Goal: Obtain resource: Obtain resource

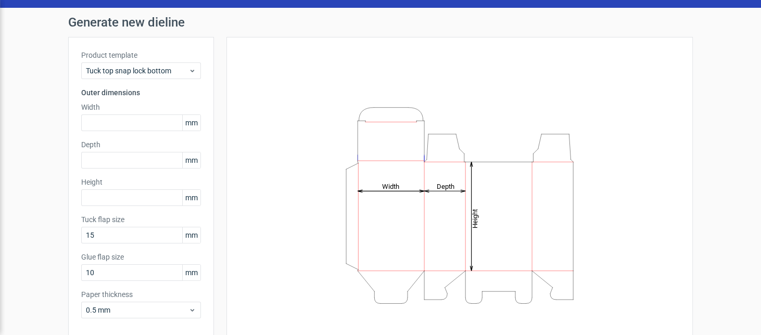
scroll to position [8, 0]
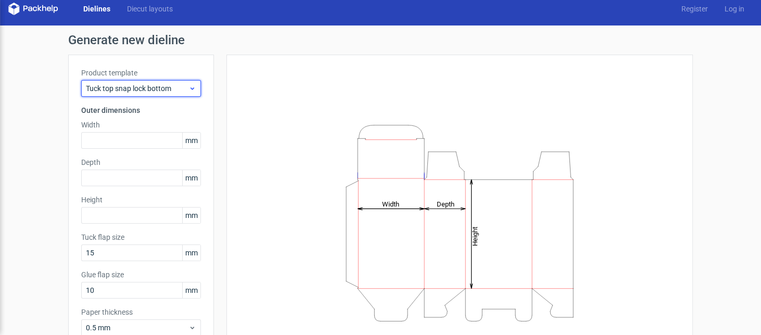
click at [158, 94] on div "Tuck top snap lock bottom" at bounding box center [141, 88] width 120 height 17
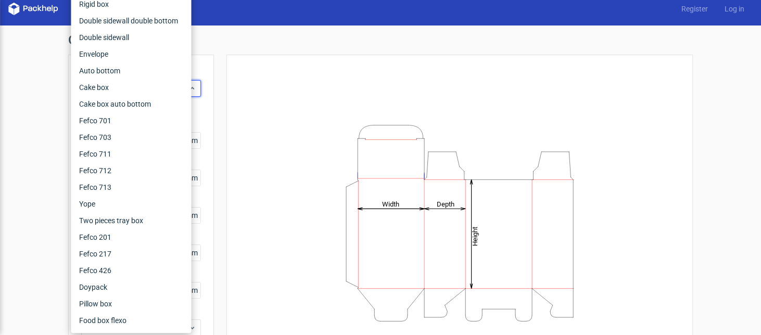
click at [302, 76] on div "Height Depth Width" at bounding box center [459, 223] width 440 height 311
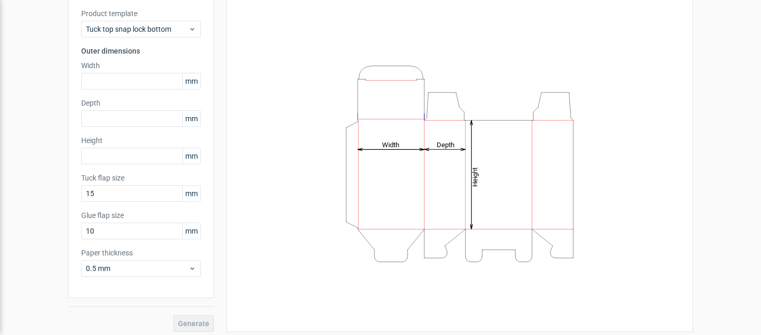
scroll to position [72, 0]
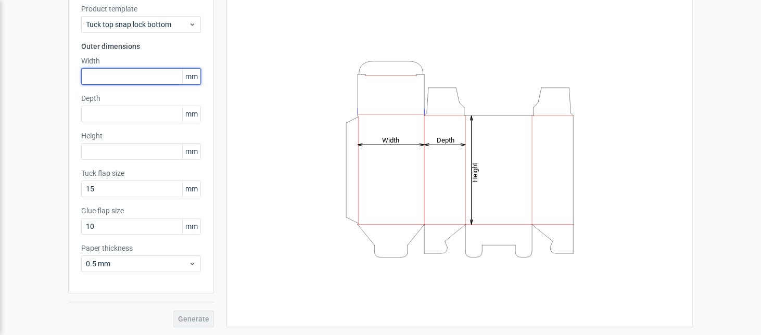
click at [144, 76] on input "text" at bounding box center [141, 76] width 120 height 17
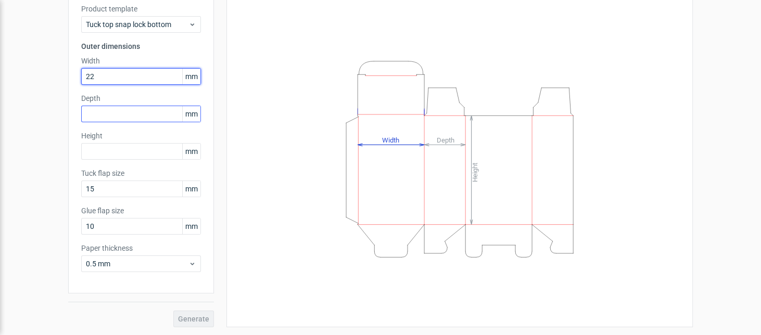
type input "22"
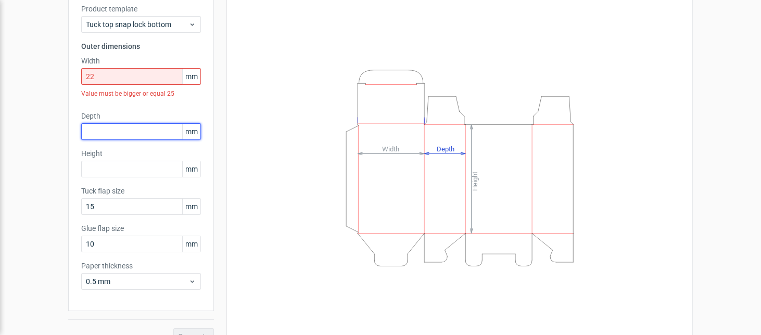
click at [134, 113] on div "Depth mm" at bounding box center [141, 125] width 120 height 29
click at [147, 110] on div "Product template Tuck top snap lock bottom Outer dimensions Width 22 mm Value m…" at bounding box center [141, 151] width 146 height 321
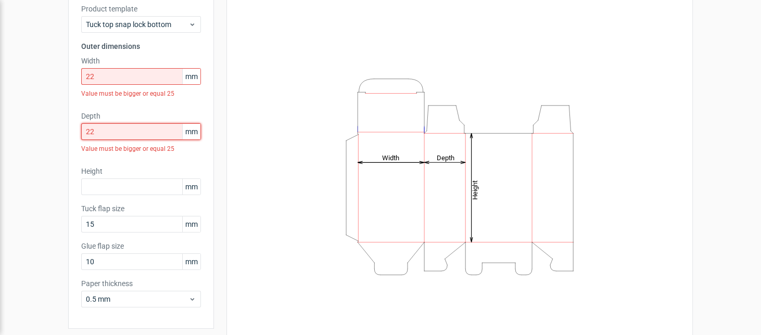
click at [112, 134] on input "22" at bounding box center [141, 131] width 120 height 17
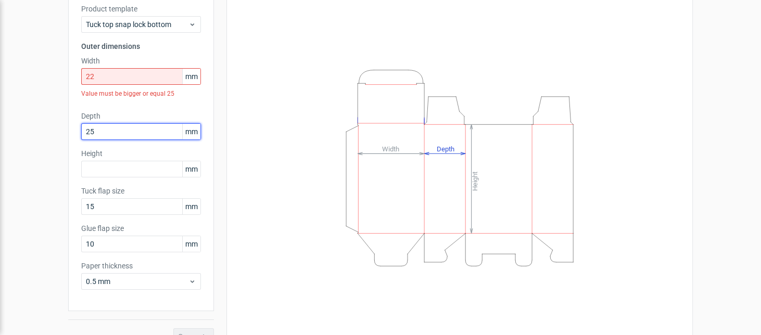
type input "25"
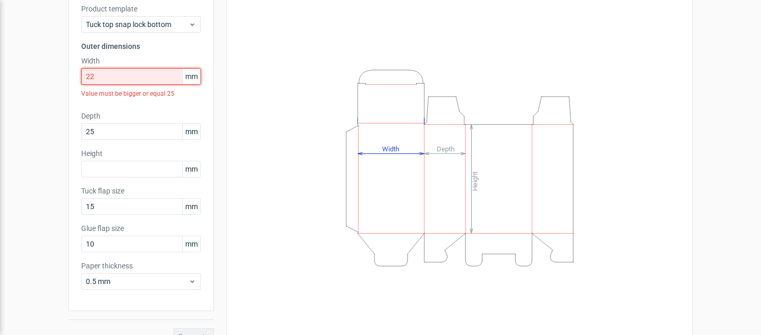
click at [126, 79] on input "22" at bounding box center [141, 76] width 120 height 17
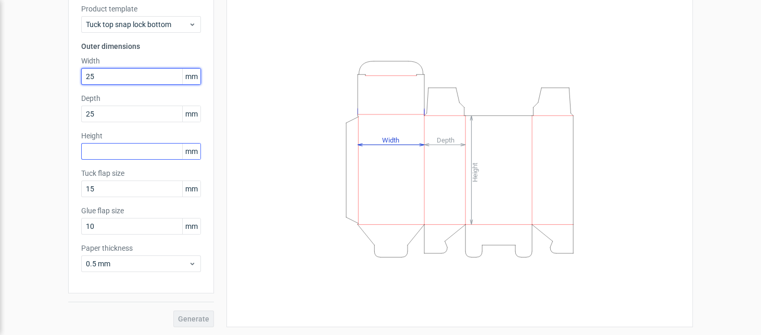
type input "25"
click at [114, 154] on input "text" at bounding box center [141, 151] width 120 height 17
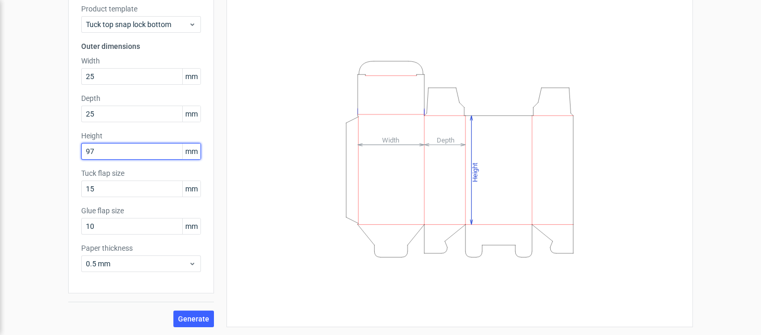
type input "9"
type input "100"
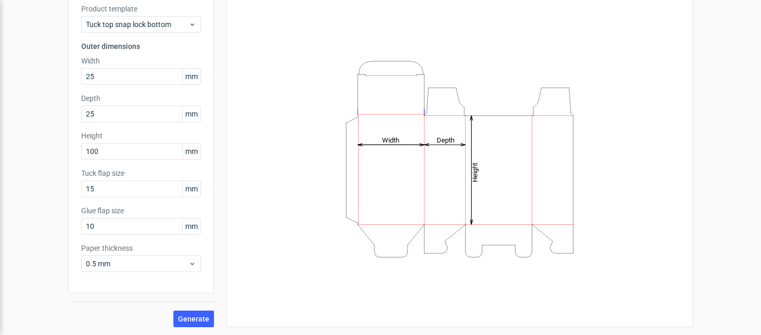
click at [239, 131] on div "Height Depth Width" at bounding box center [459, 159] width 440 height 311
click at [147, 187] on input "15" at bounding box center [141, 189] width 120 height 17
click at [147, 190] on input "15" at bounding box center [141, 189] width 120 height 17
click at [123, 228] on input "10" at bounding box center [141, 226] width 120 height 17
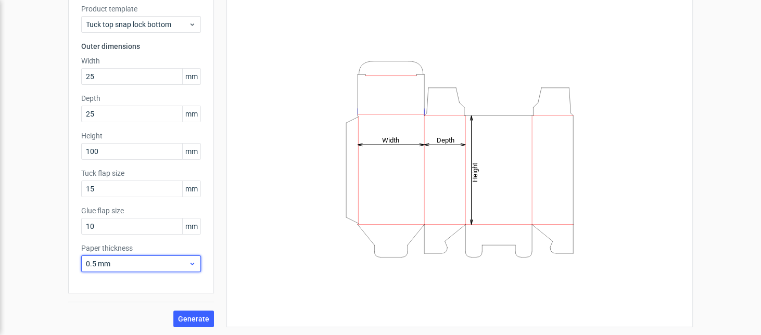
click at [109, 263] on span "0.5 mm" at bounding box center [137, 264] width 103 height 10
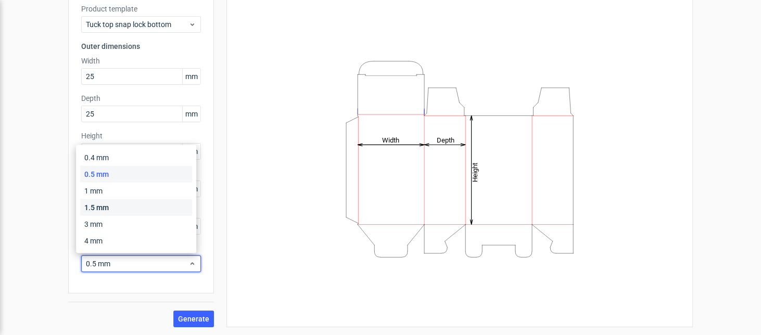
click at [113, 202] on div "1.5 mm" at bounding box center [136, 207] width 112 height 17
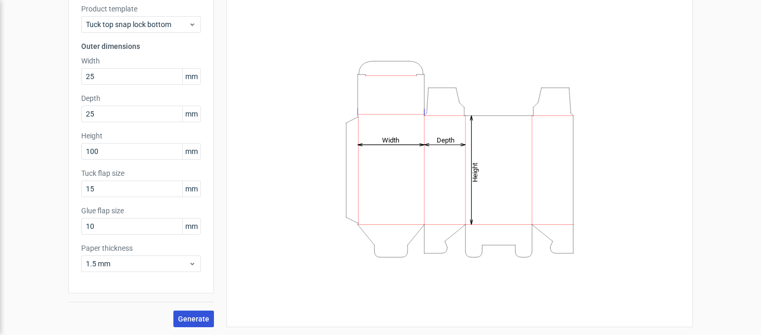
click at [186, 268] on button "Generate" at bounding box center [193, 319] width 41 height 17
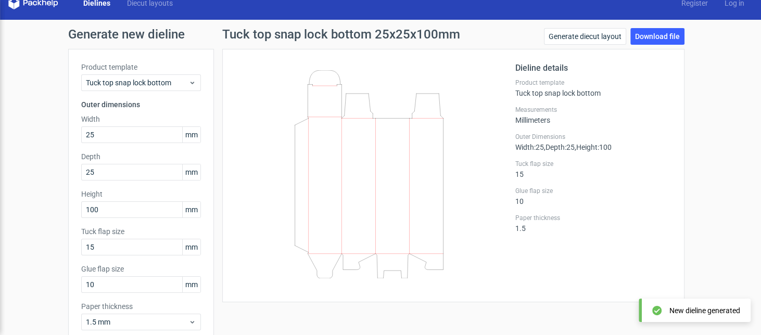
scroll to position [8, 0]
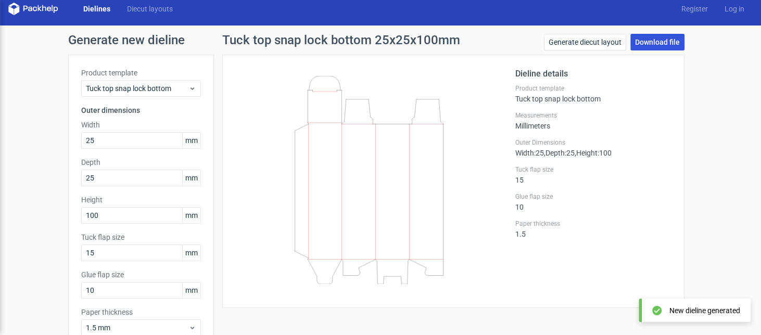
click at [608, 43] on link "Download file" at bounding box center [657, 42] width 54 height 17
click at [425, 110] on icon at bounding box center [369, 180] width 251 height 208
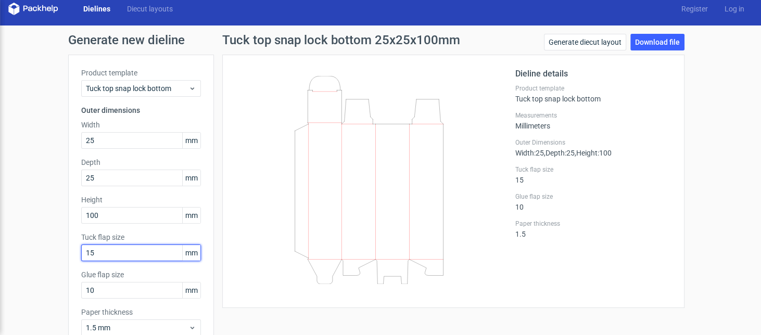
click at [125, 250] on input "15" at bounding box center [141, 253] width 120 height 17
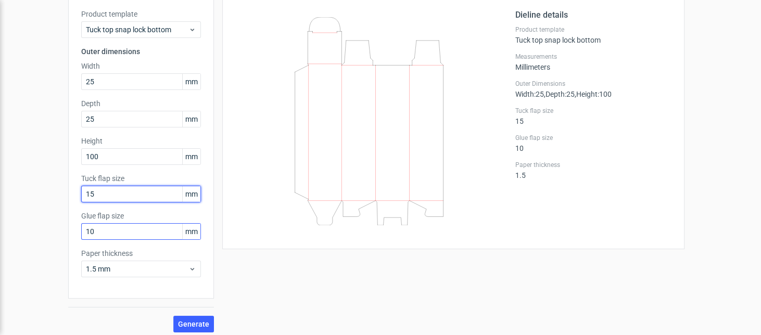
scroll to position [72, 0]
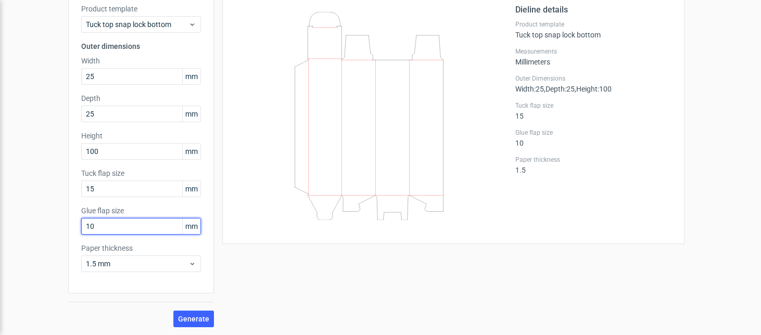
click at [137, 227] on input "10" at bounding box center [141, 226] width 120 height 17
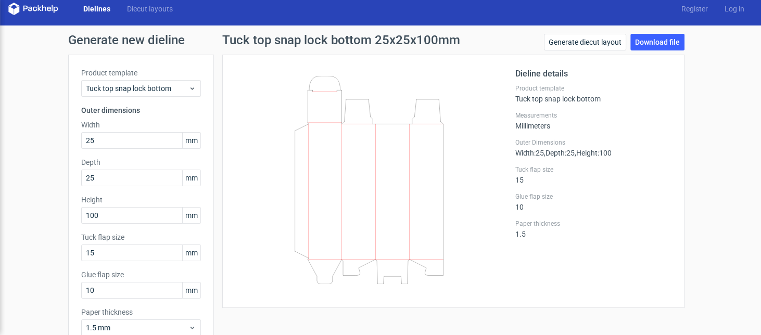
click at [449, 161] on icon at bounding box center [369, 180] width 251 height 208
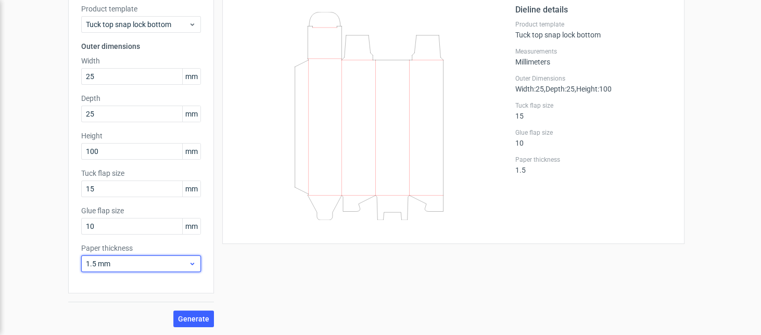
click at [150, 259] on span "1.5 mm" at bounding box center [137, 264] width 103 height 10
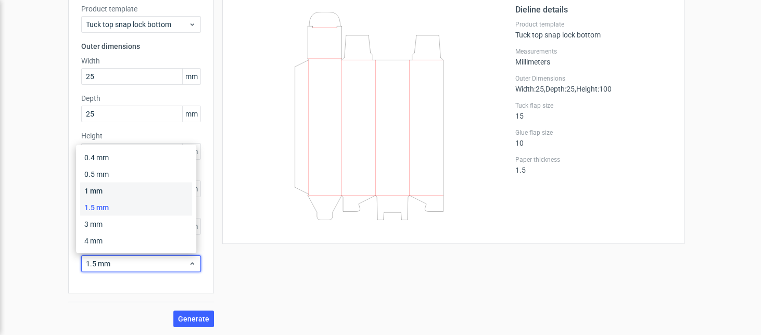
click at [146, 196] on div "1 mm" at bounding box center [136, 190] width 112 height 17
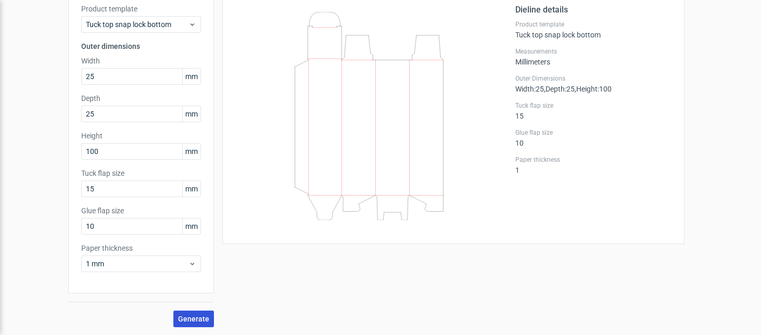
click at [203, 268] on button "Generate" at bounding box center [193, 319] width 41 height 17
click at [196, 268] on button "Generate" at bounding box center [193, 319] width 41 height 17
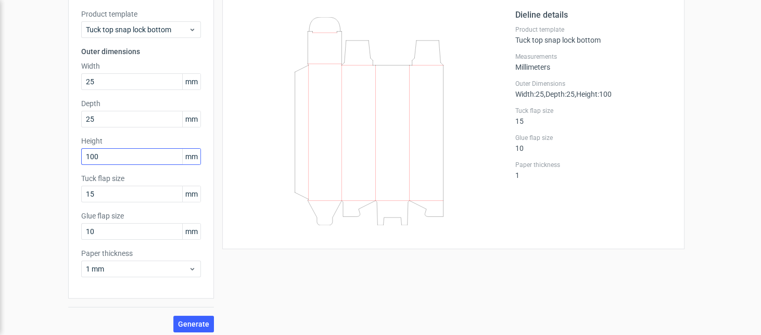
scroll to position [71, 0]
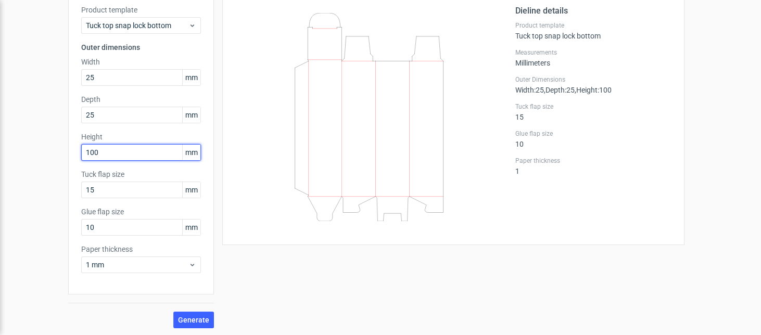
click at [86, 148] on input "100" at bounding box center [141, 152] width 120 height 17
type input "110"
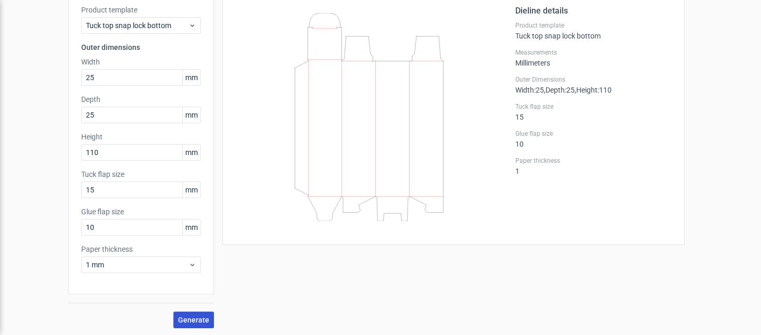
click at [182, 268] on span "Generate" at bounding box center [193, 319] width 31 height 7
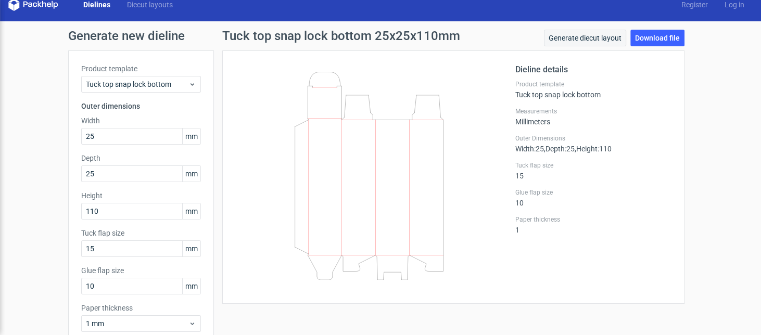
scroll to position [9, 0]
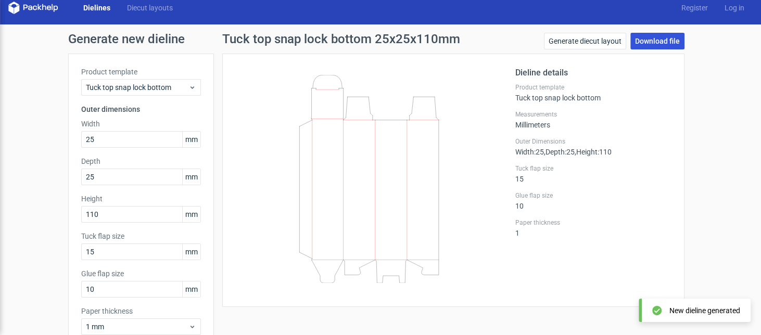
click at [608, 37] on link "Download file" at bounding box center [657, 41] width 54 height 17
